Goal: Task Accomplishment & Management: Manage account settings

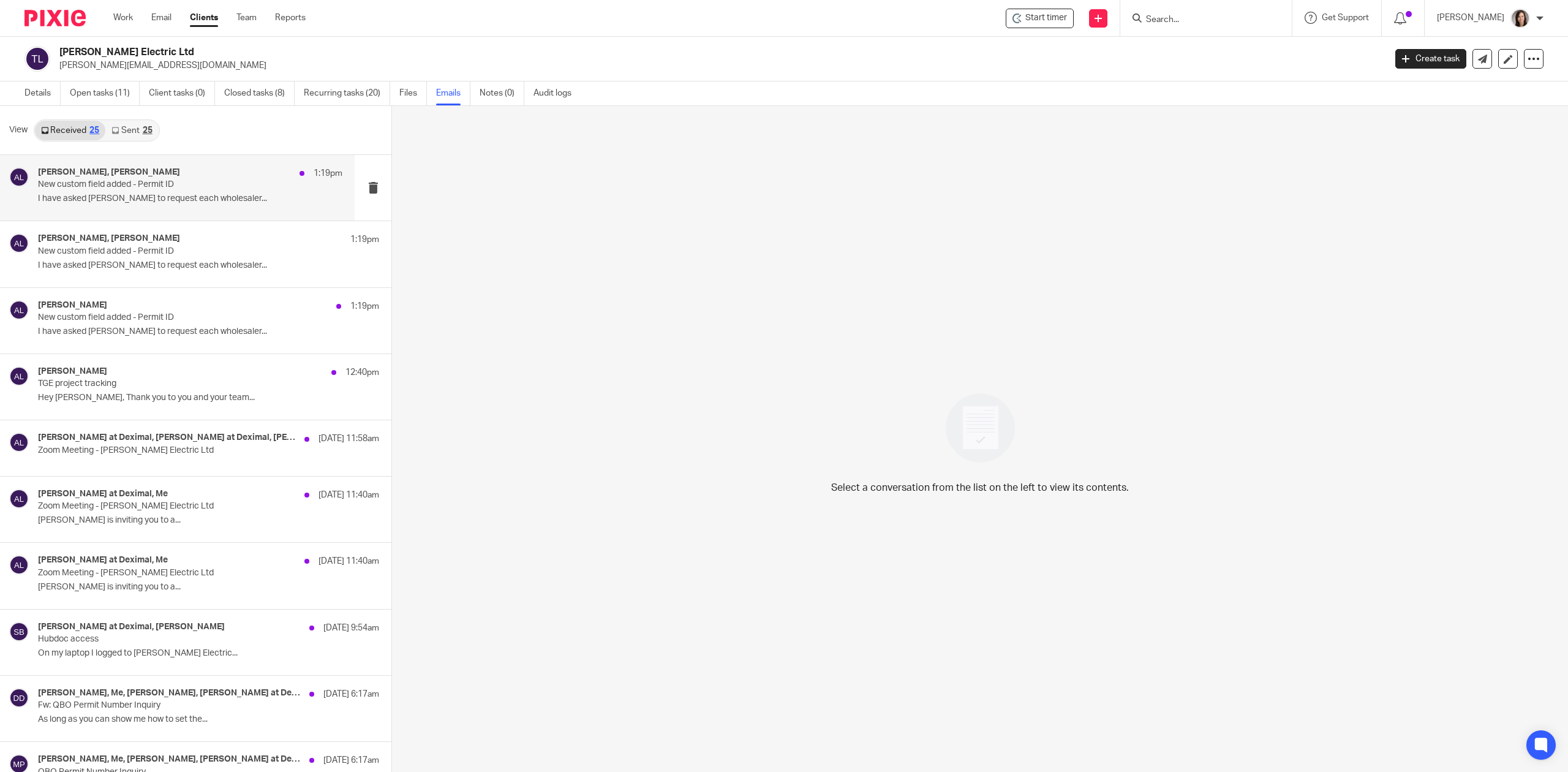
click at [97, 203] on p "I have asked [PERSON_NAME] to request each wholesaler..." at bounding box center [190, 199] width 305 height 10
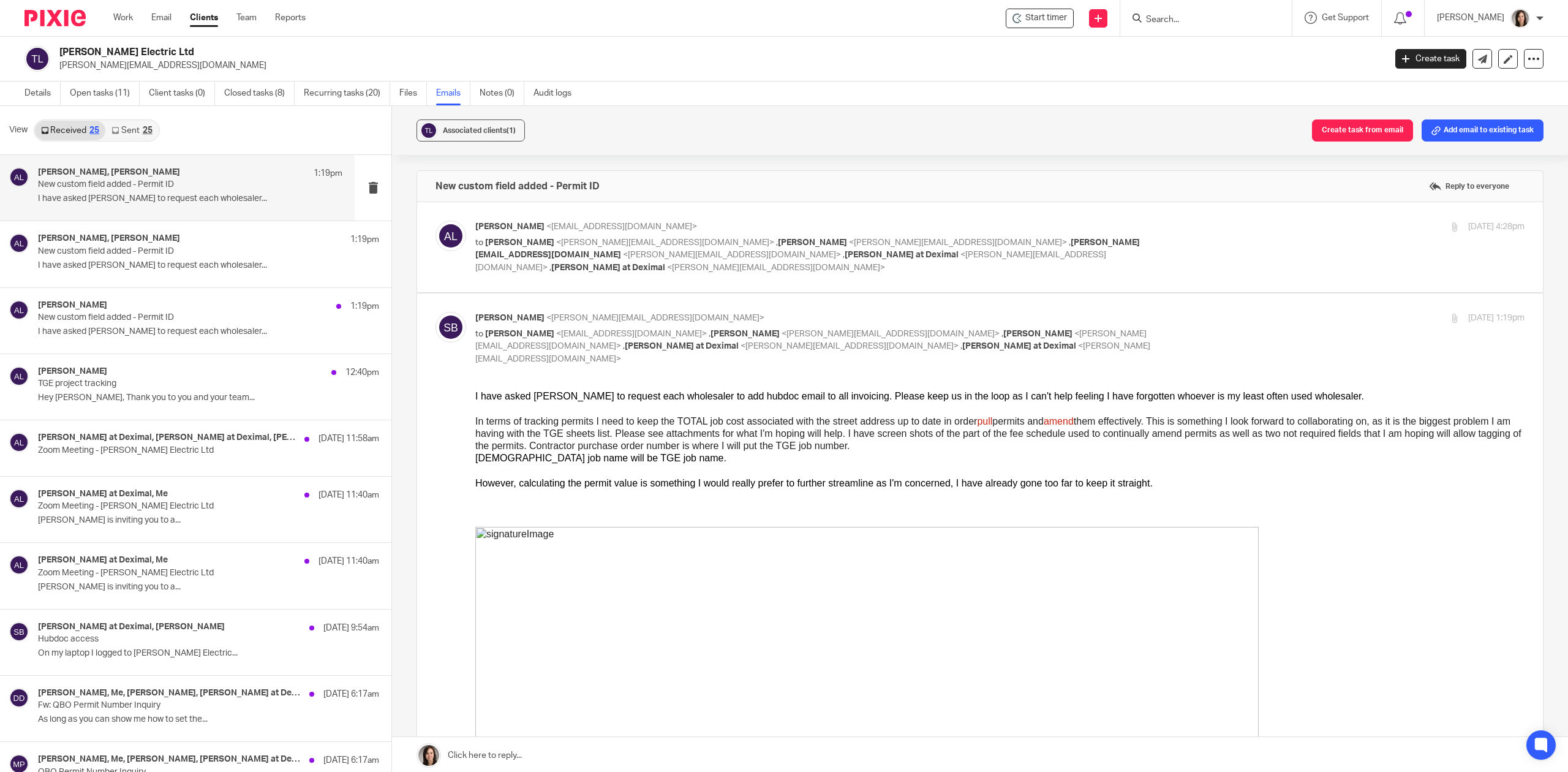
click at [833, 256] on p "to [PERSON_NAME] <[PERSON_NAME][EMAIL_ADDRESS][DOMAIN_NAME]> , [PERSON_NAME] <[…" at bounding box center [825, 255] width 700 height 38
checkbox input "true"
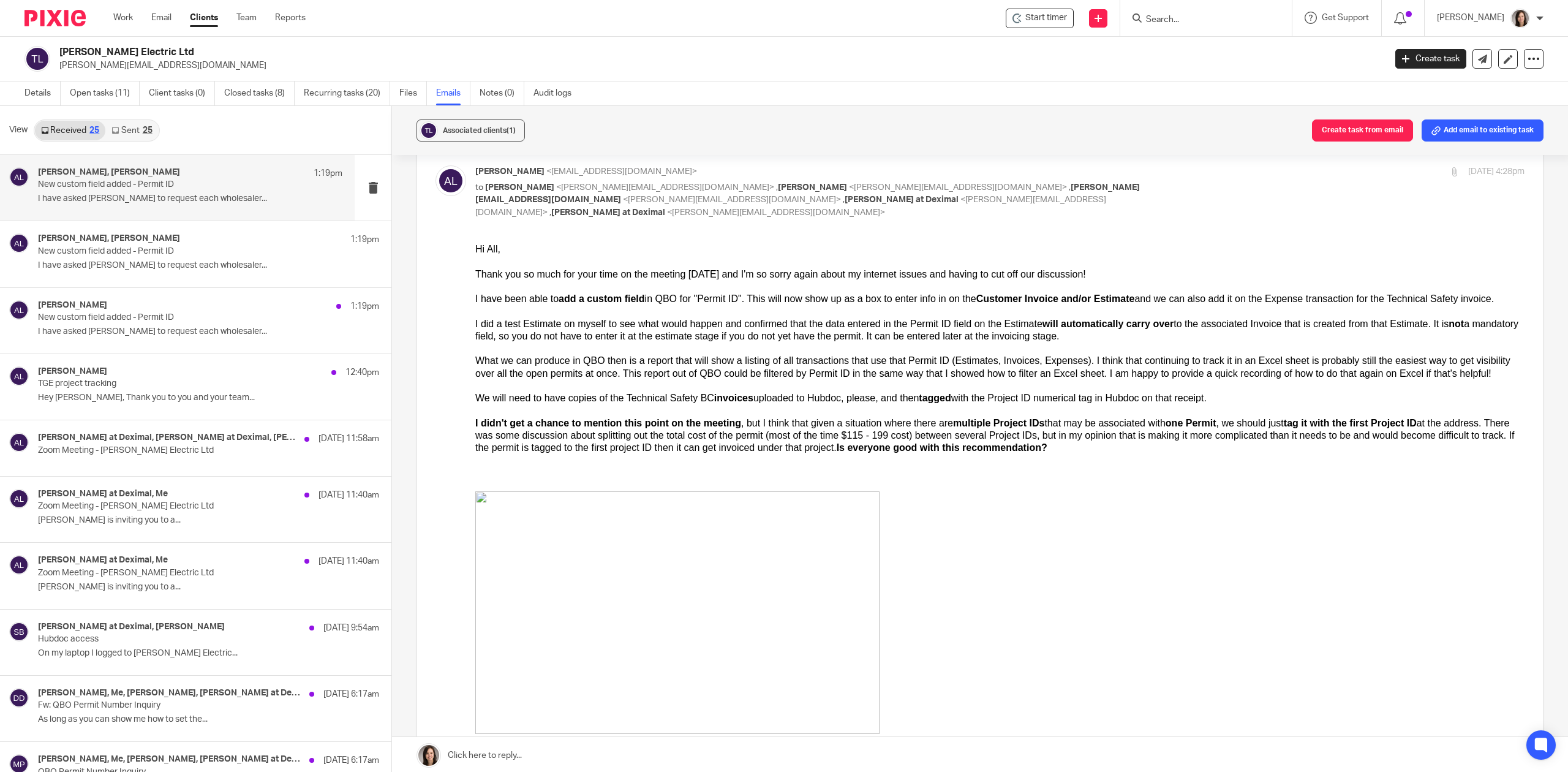
scroll to position [55, 0]
click at [74, 250] on p "New custom field added - Permit ID" at bounding box center [160, 251] width 244 height 10
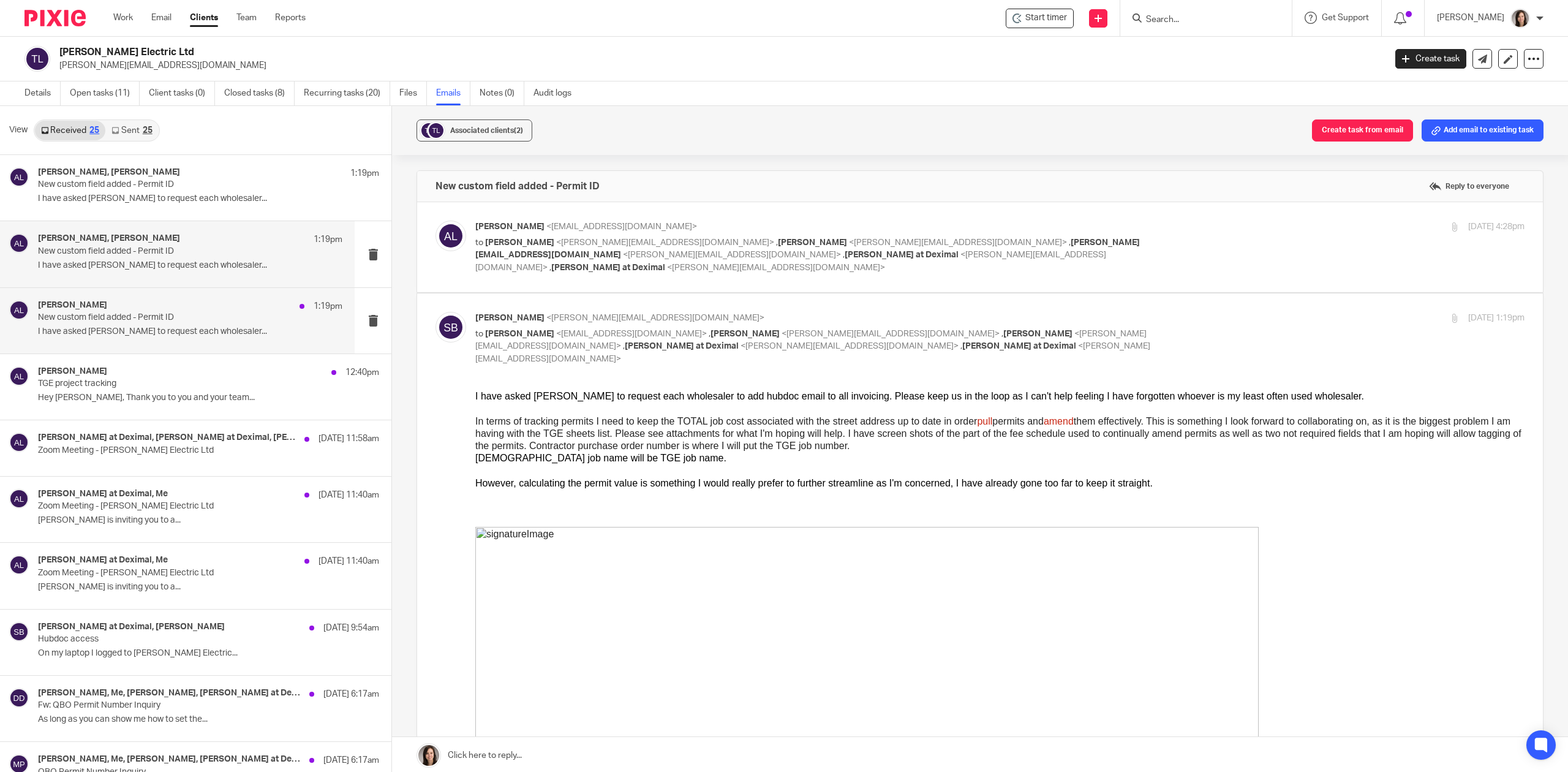
scroll to position [0, 0]
click at [106, 327] on p "I have asked [PERSON_NAME] to request each wholesaler..." at bounding box center [190, 332] width 305 height 10
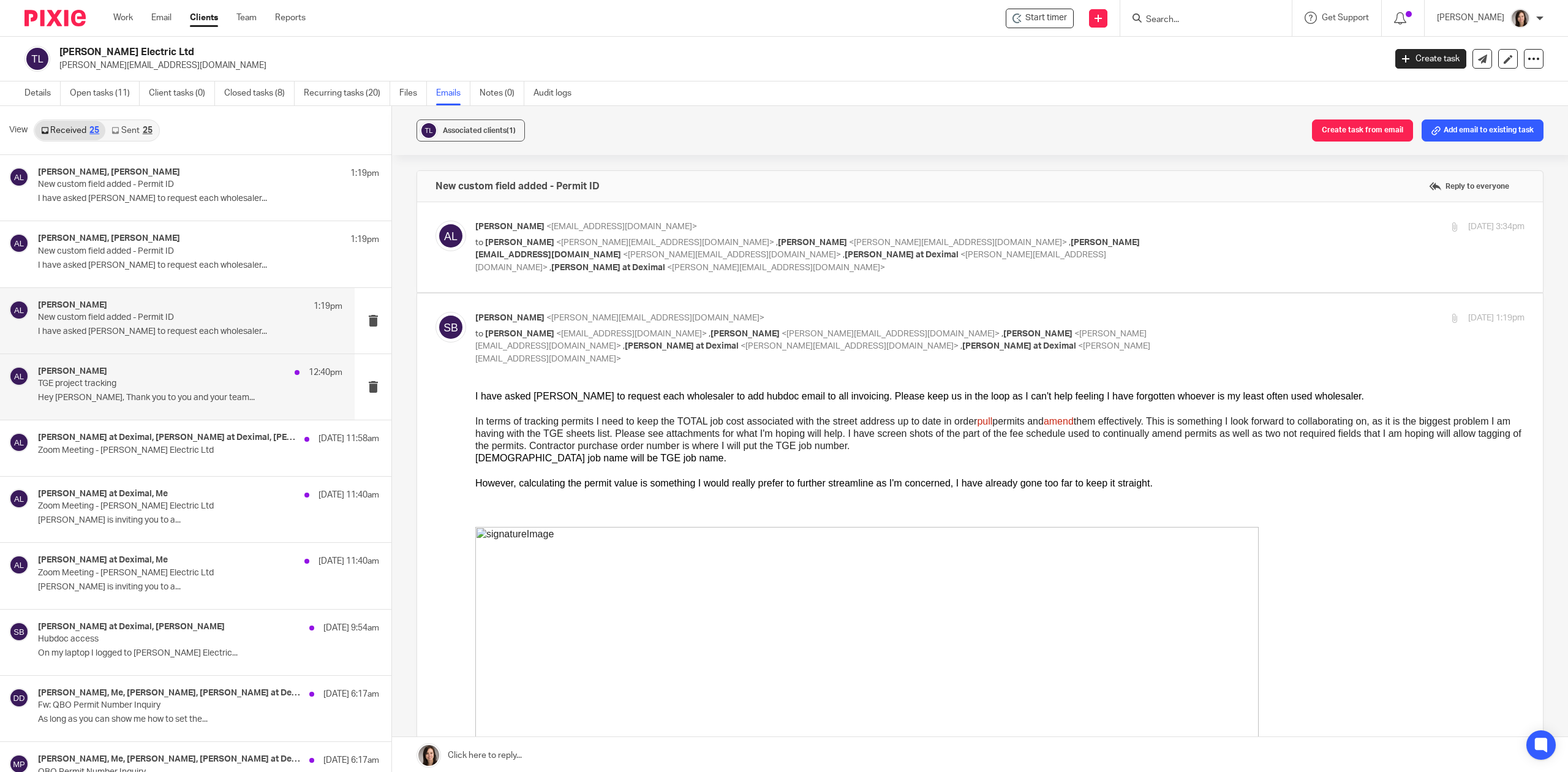
drag, startPoint x: 103, startPoint y: 375, endPoint x: 113, endPoint y: 410, distance: 36.4
click at [105, 382] on div "[PERSON_NAME] 12:40pm TGE project tracking Hey [PERSON_NAME], Thank you to you …" at bounding box center [190, 387] width 305 height 41
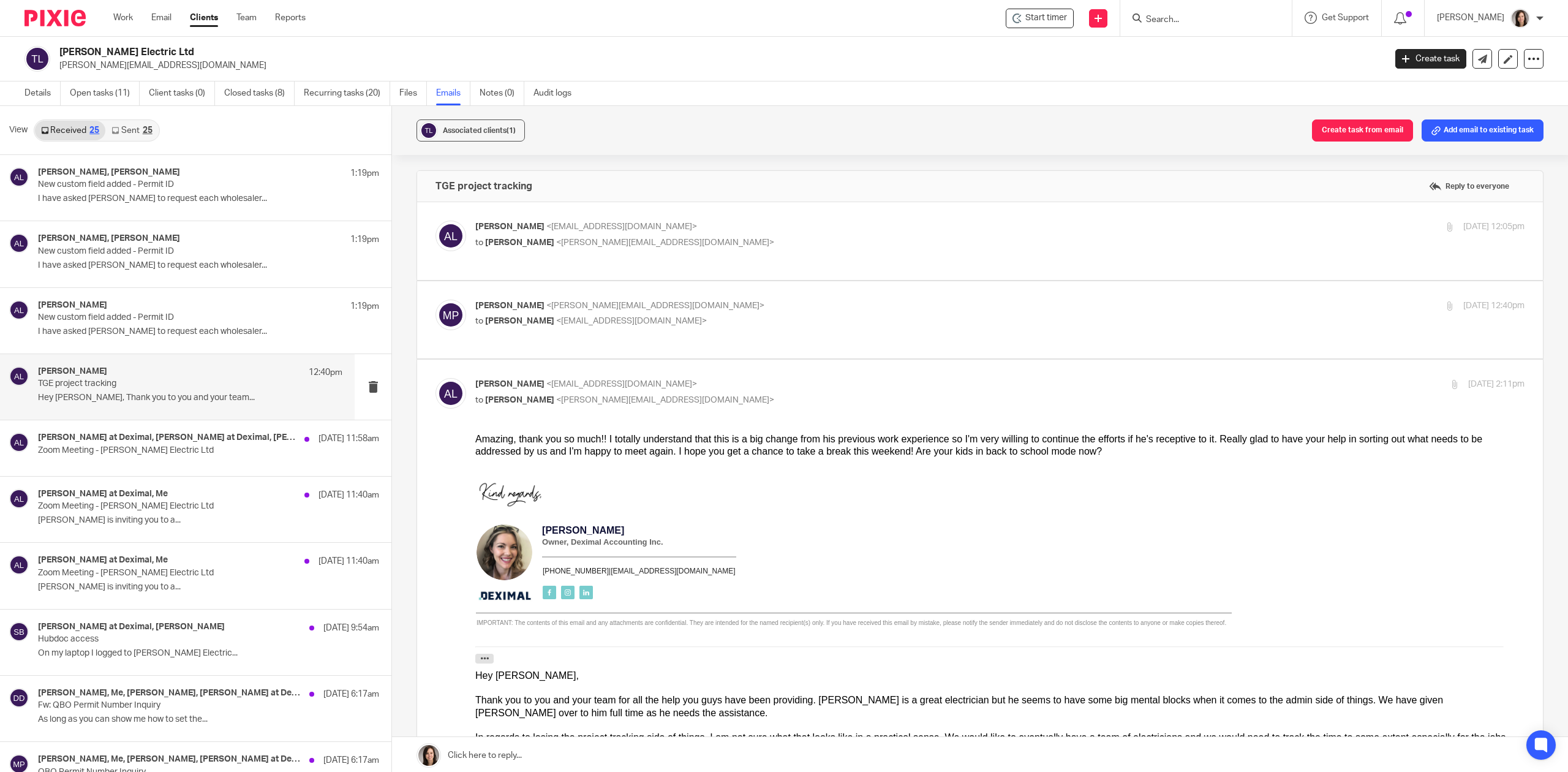
click at [653, 238] on p "to [PERSON_NAME] <[PERSON_NAME][EMAIL_ADDRESS][DOMAIN_NAME]>" at bounding box center [825, 242] width 700 height 13
checkbox input "true"
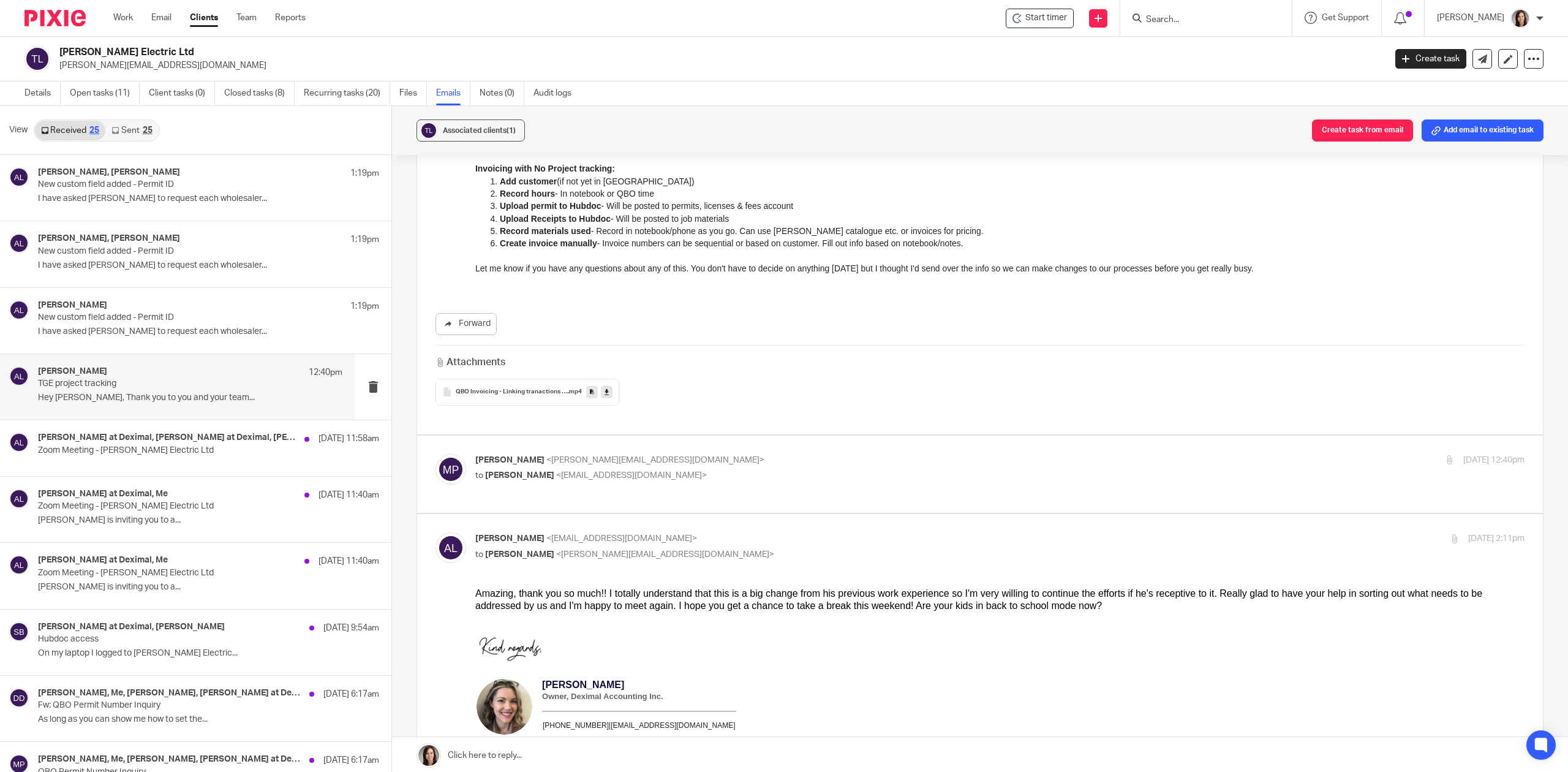
scroll to position [817, 0]
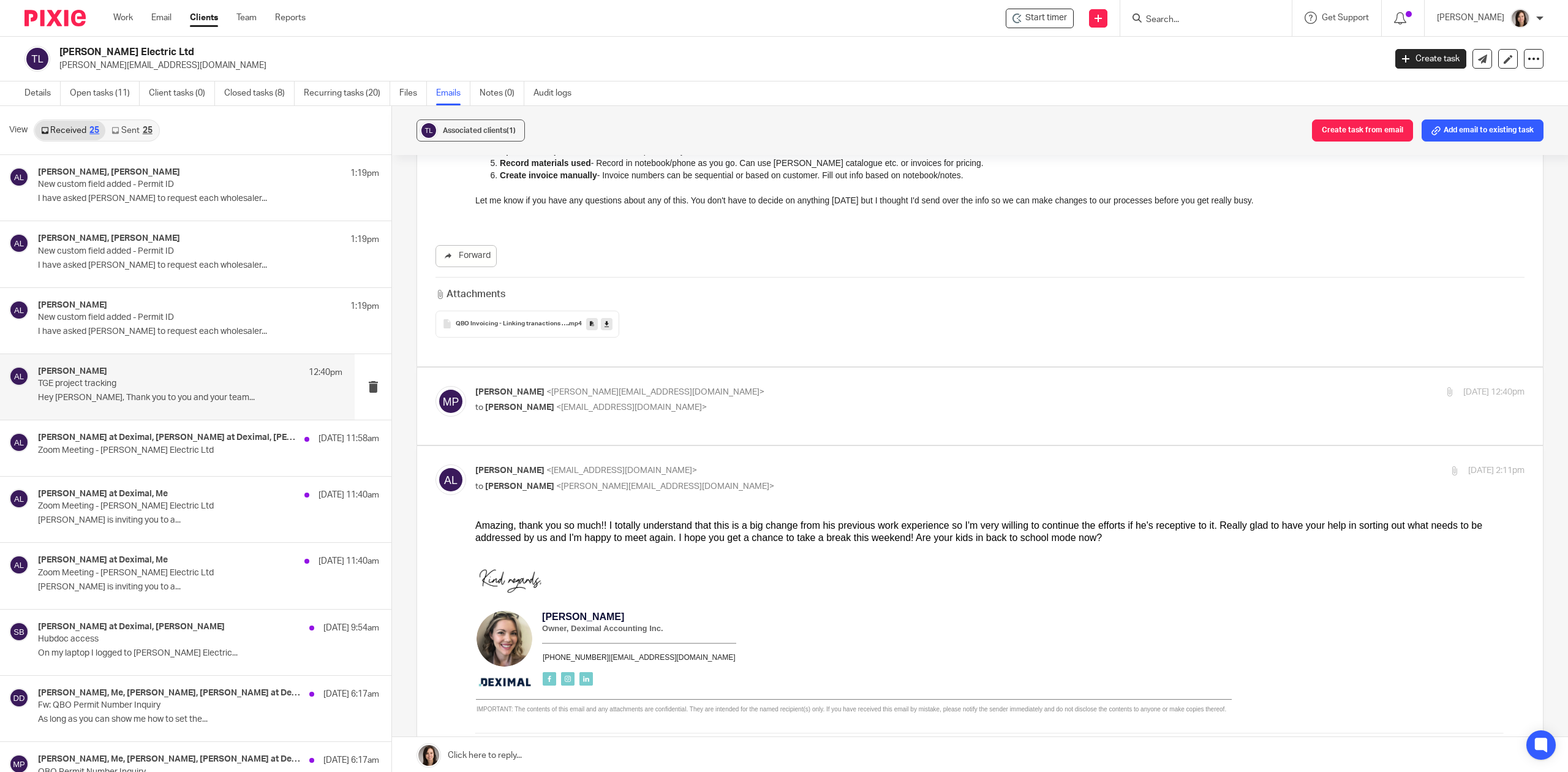
click at [695, 401] on p "to [PERSON_NAME] <[EMAIL_ADDRESS][DOMAIN_NAME]>" at bounding box center [825, 408] width 700 height 13
checkbox input "true"
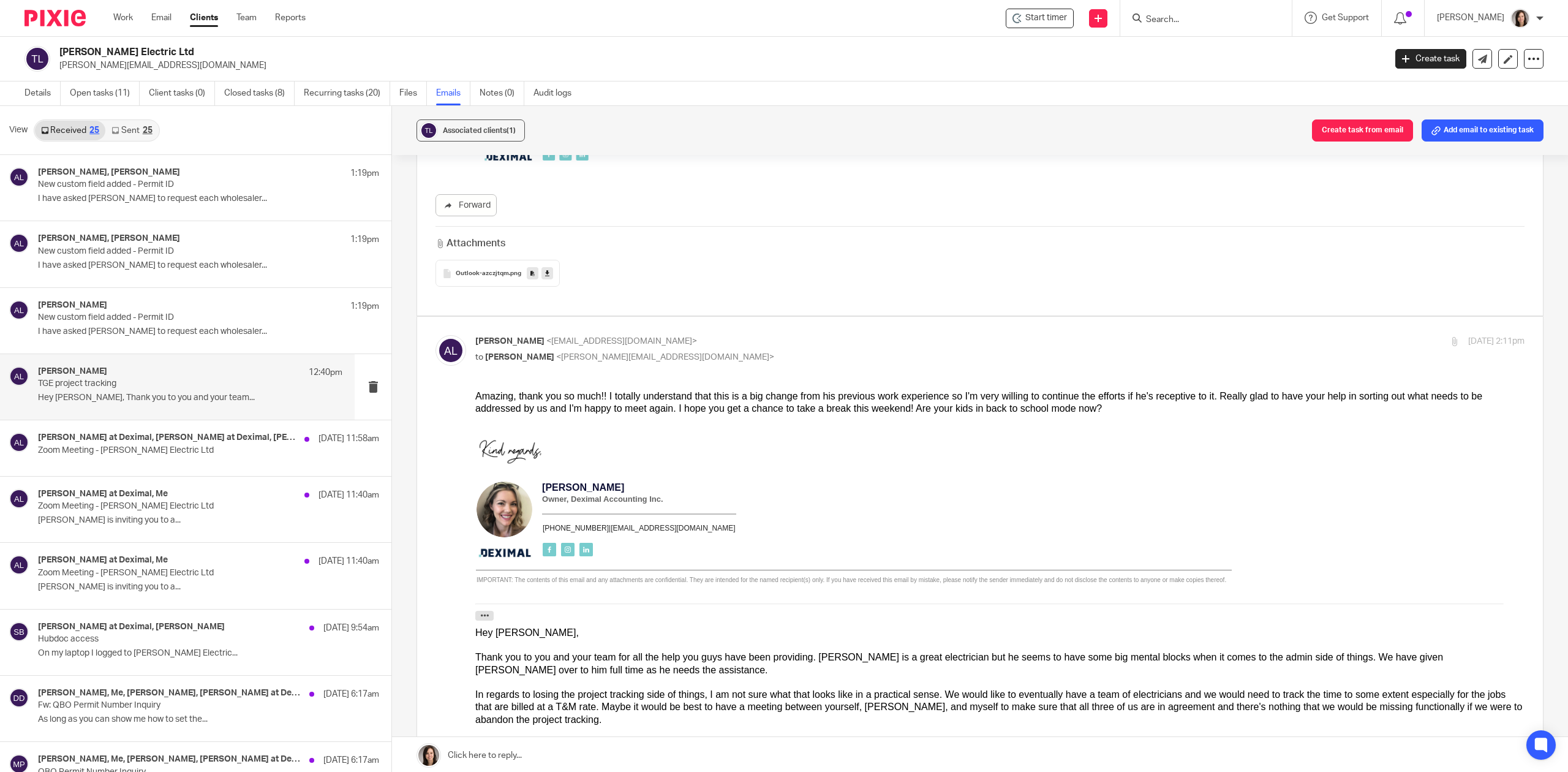
scroll to position [2315, 0]
